Goal: Transaction & Acquisition: Obtain resource

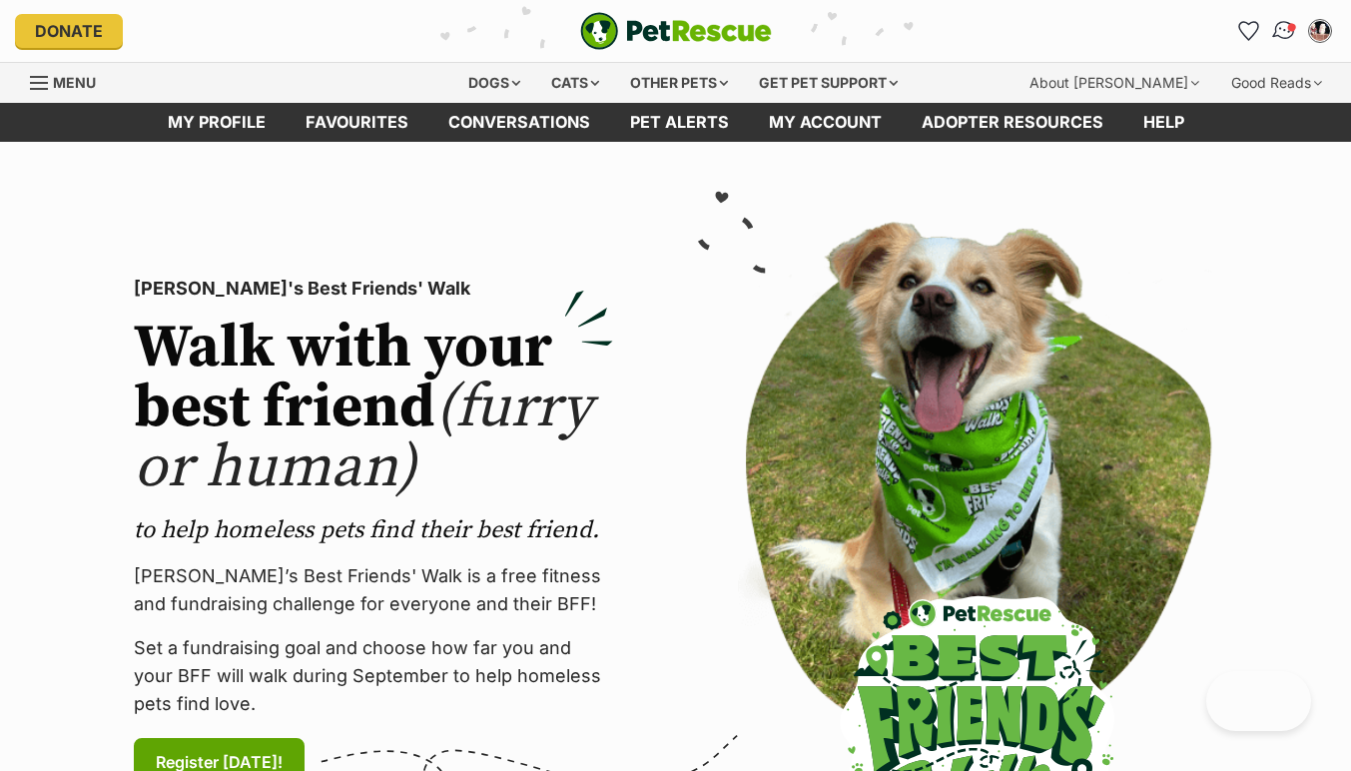
click at [1285, 28] on img "Conversations" at bounding box center [1284, 31] width 27 height 26
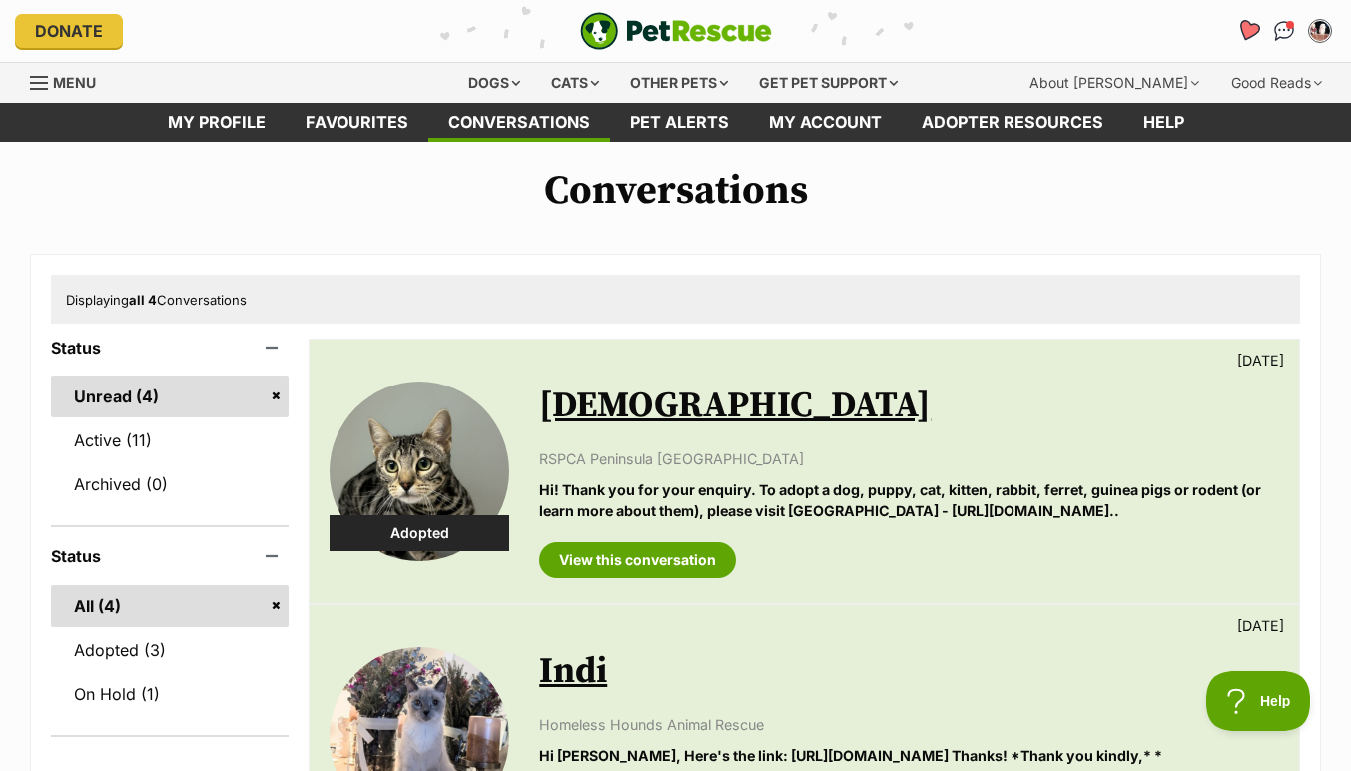
click at [1250, 29] on icon "Favourites" at bounding box center [1248, 30] width 24 height 23
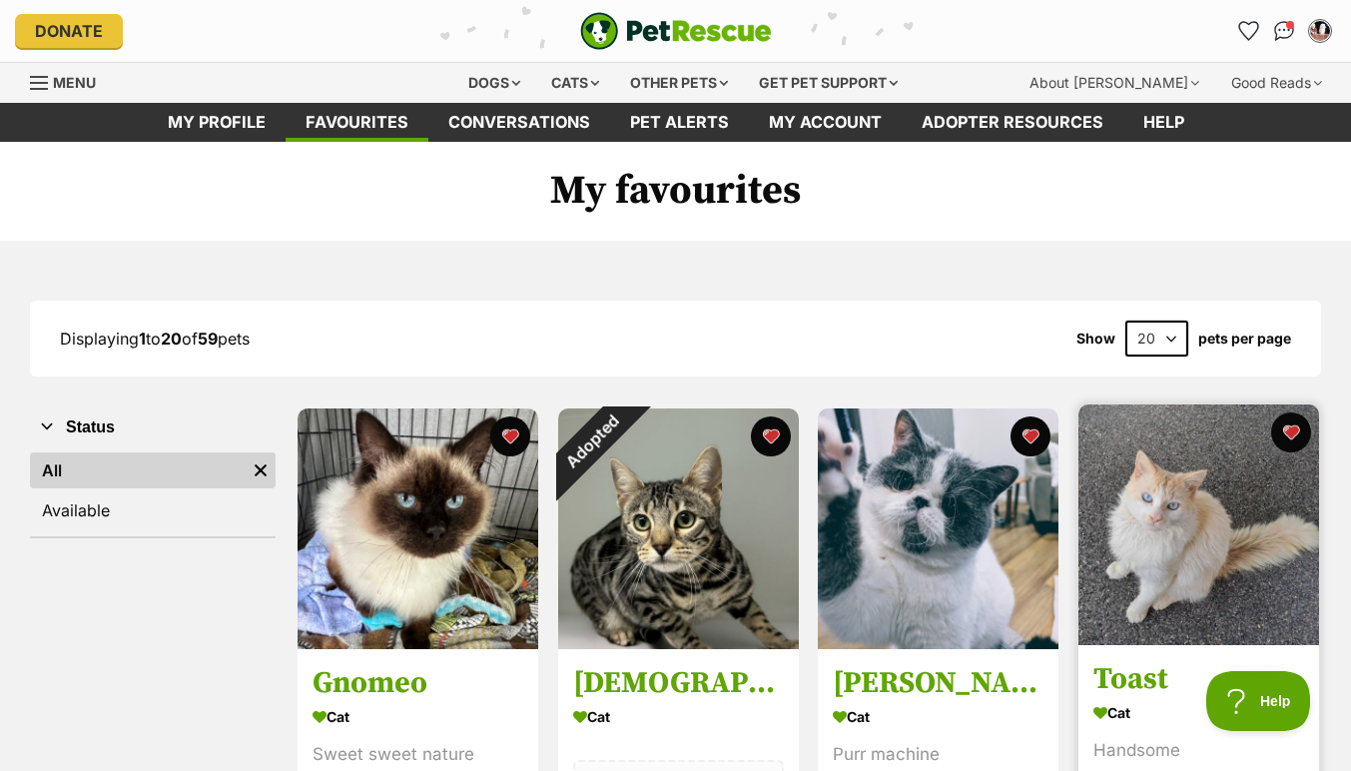
click at [1207, 504] on img at bounding box center [1198, 524] width 241 height 241
